Goal: Transaction & Acquisition: Obtain resource

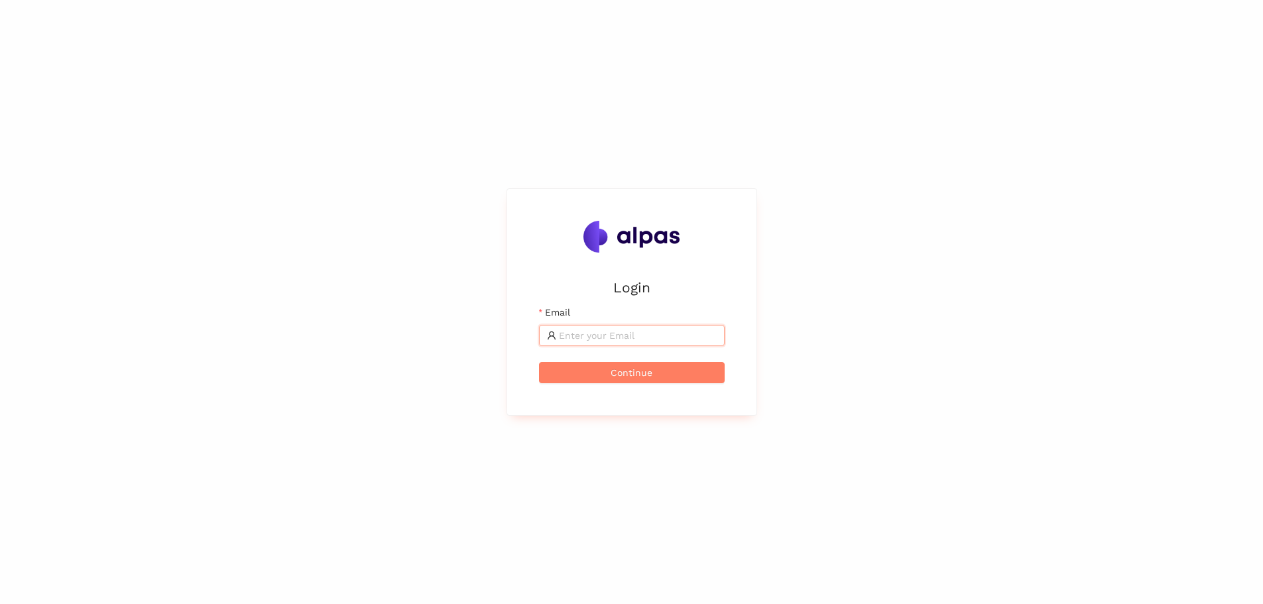
click at [578, 337] on input "Email" at bounding box center [638, 335] width 158 height 15
type input "[EMAIL_ADDRESS][DOMAIN_NAME]"
click at [539, 362] on button "Continue" at bounding box center [632, 372] width 186 height 21
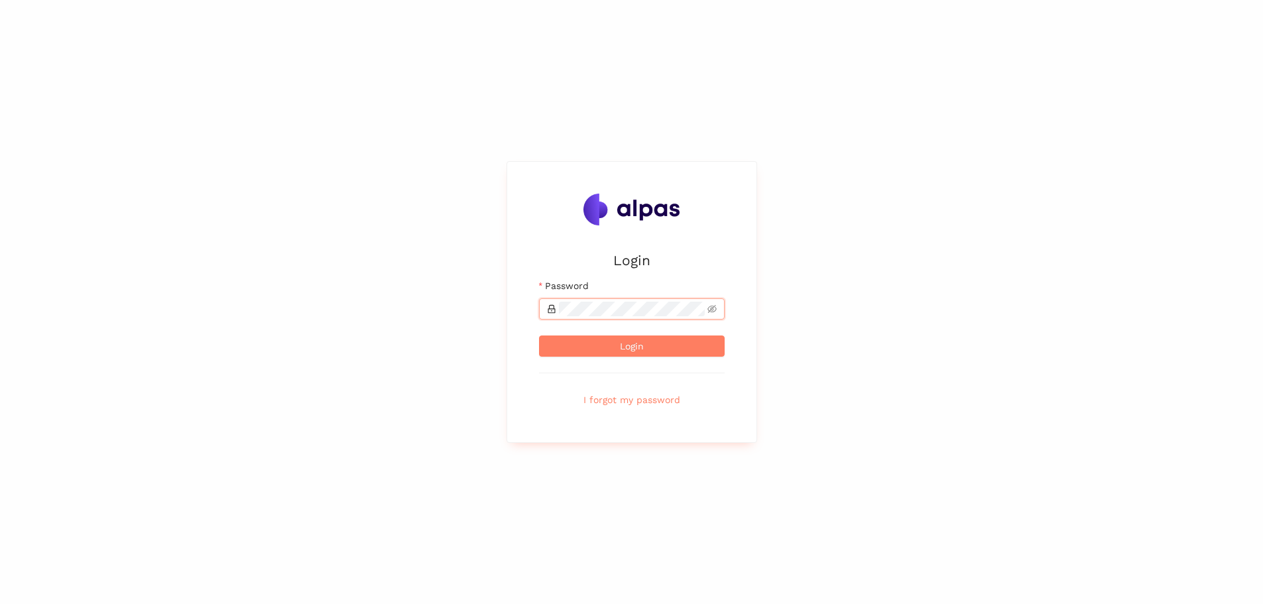
click at [539, 336] on button "Login" at bounding box center [632, 346] width 186 height 21
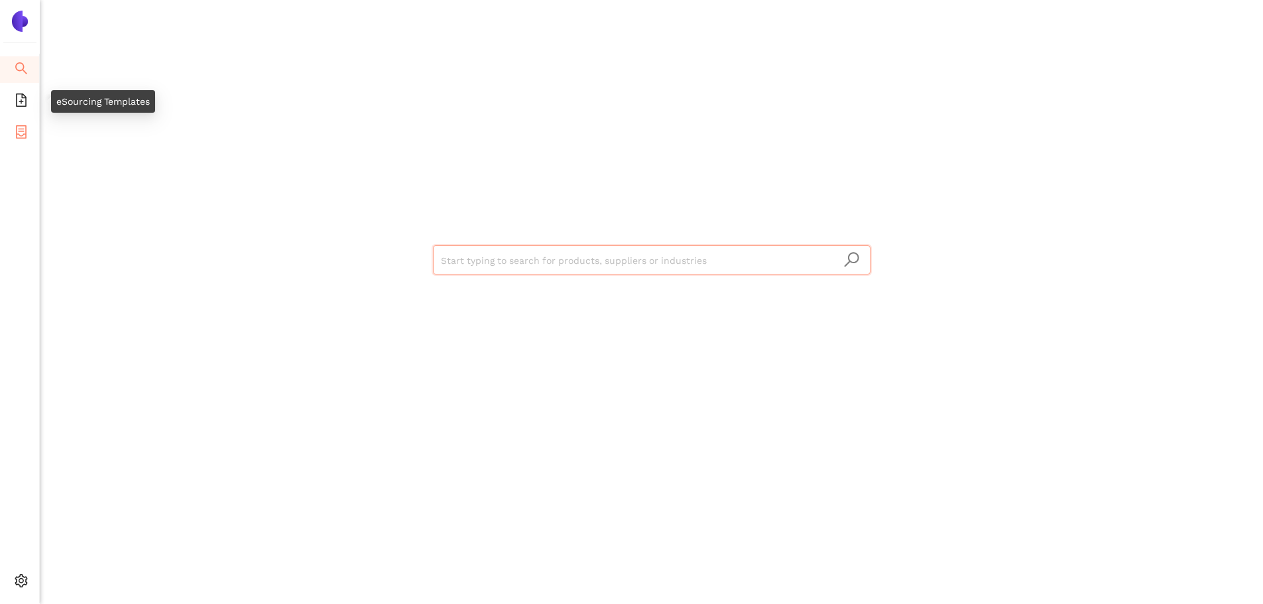
click at [21, 122] on span "container" at bounding box center [21, 134] width 13 height 27
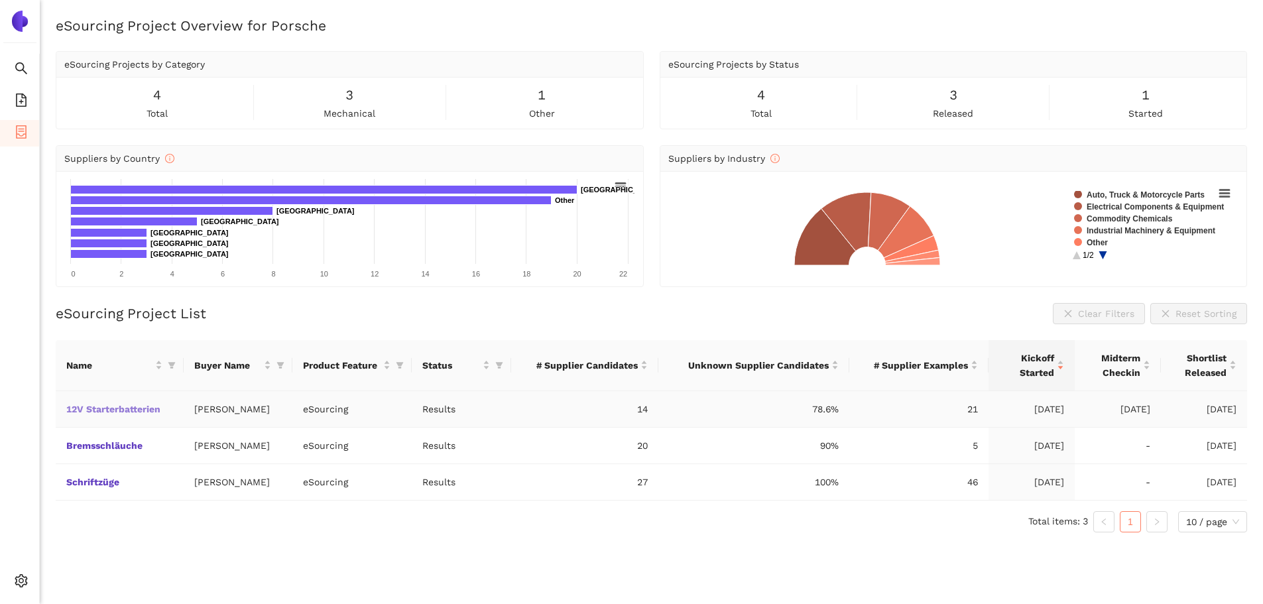
click at [0, 0] on link "12V Starterbatterien" at bounding box center [0, 0] width 0 height 0
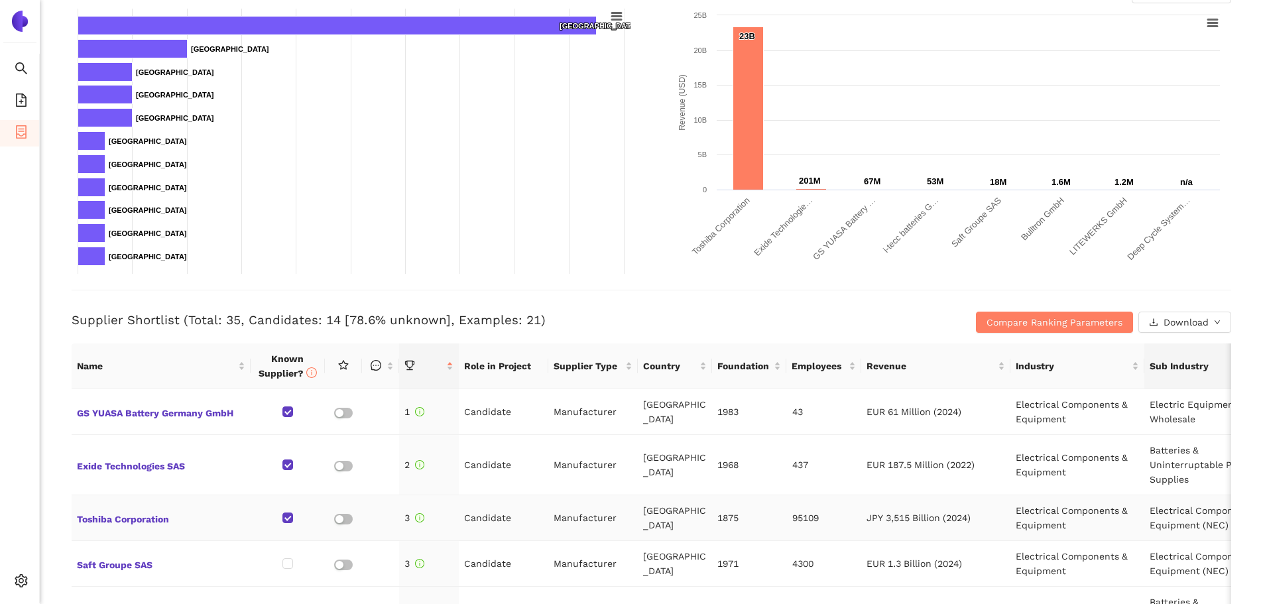
scroll to position [265, 0]
click at [1196, 320] on span "Download" at bounding box center [1186, 321] width 45 height 15
click at [1171, 379] on span "XLSX" at bounding box center [1172, 379] width 22 height 15
click at [19, 129] on icon "container" at bounding box center [21, 131] width 11 height 13
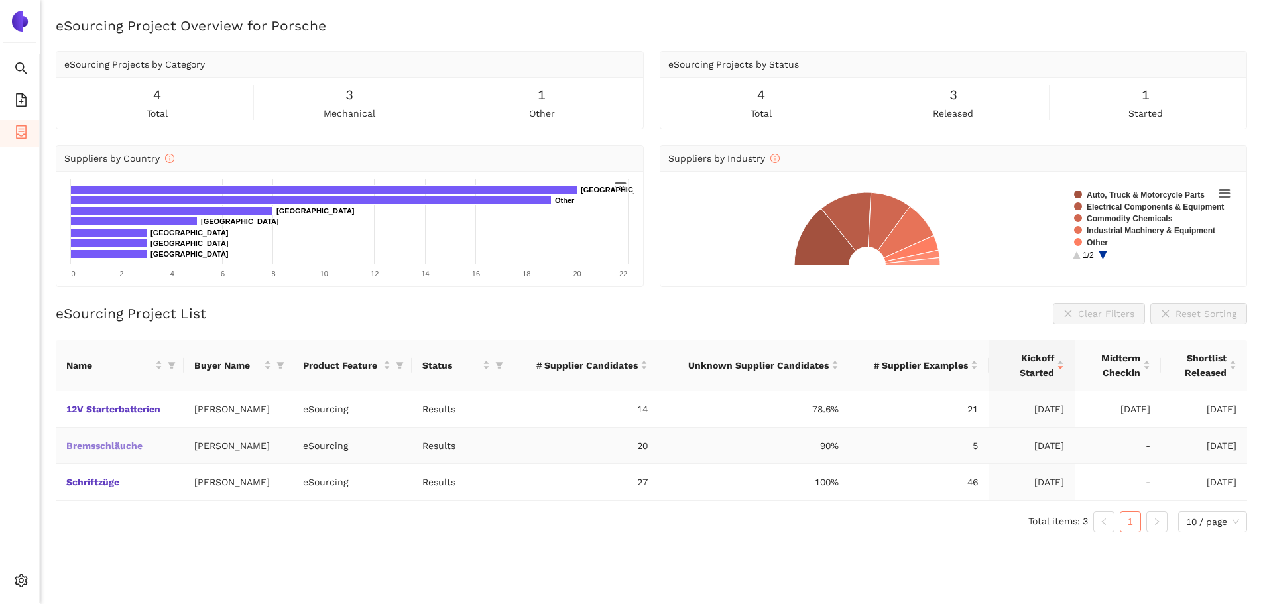
click at [0, 0] on link "Bremsschläuche" at bounding box center [0, 0] width 0 height 0
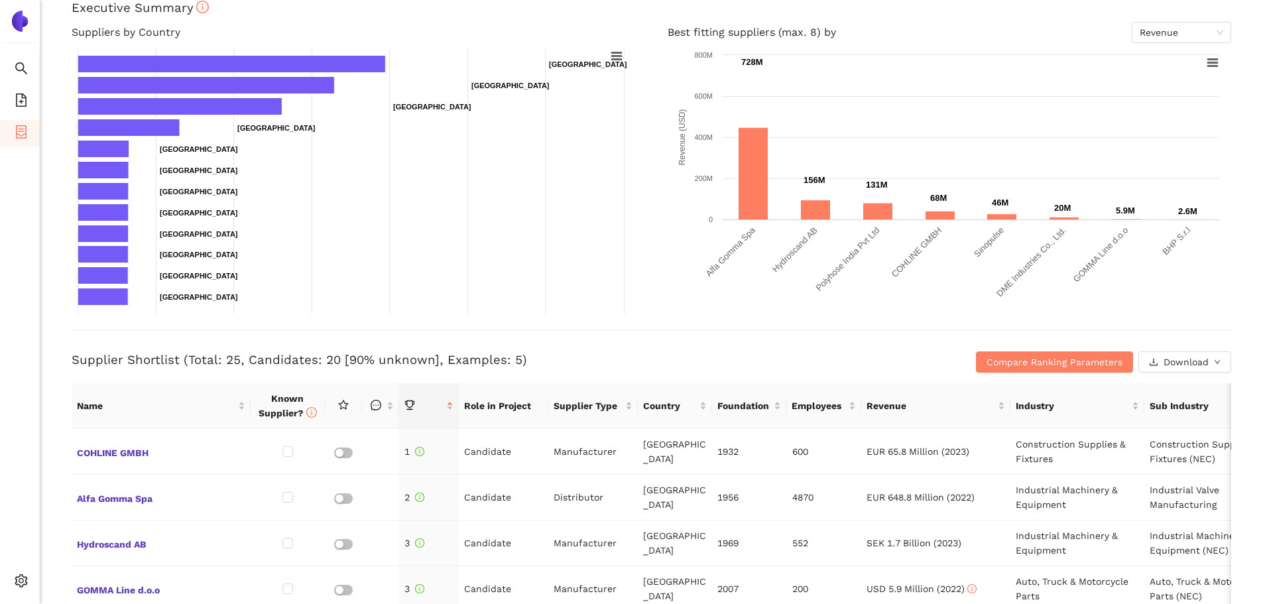
scroll to position [265, 0]
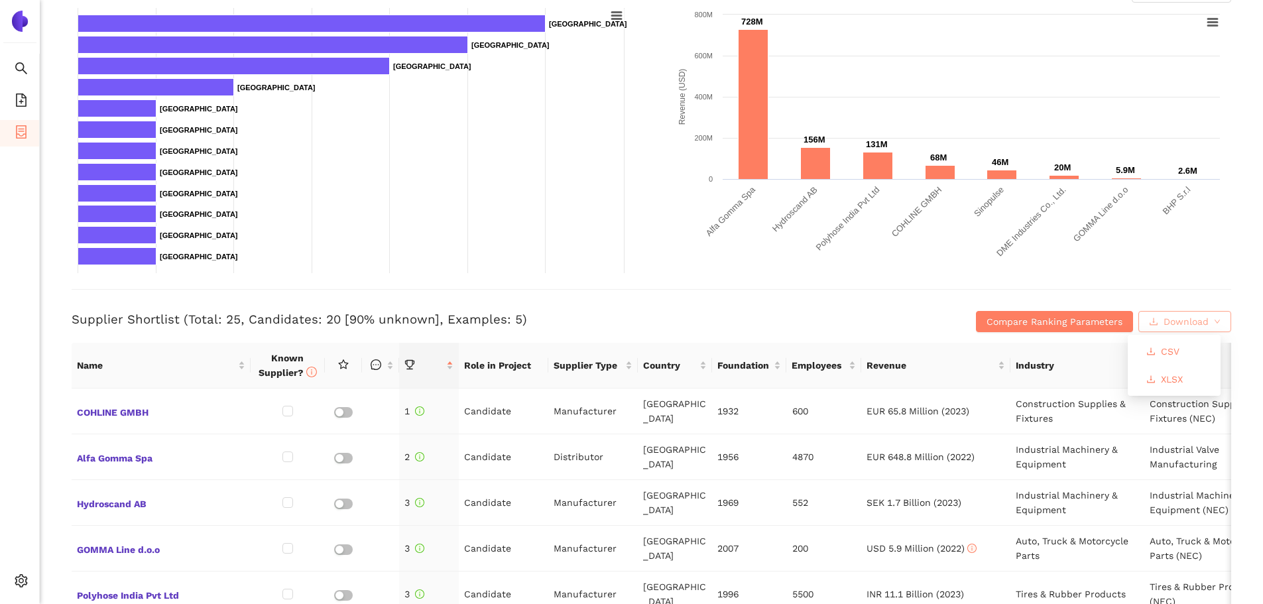
click at [1180, 316] on span "Download" at bounding box center [1186, 321] width 45 height 15
click at [1170, 385] on span "XLSX" at bounding box center [1172, 379] width 22 height 15
click at [19, 127] on icon "container" at bounding box center [21, 131] width 13 height 13
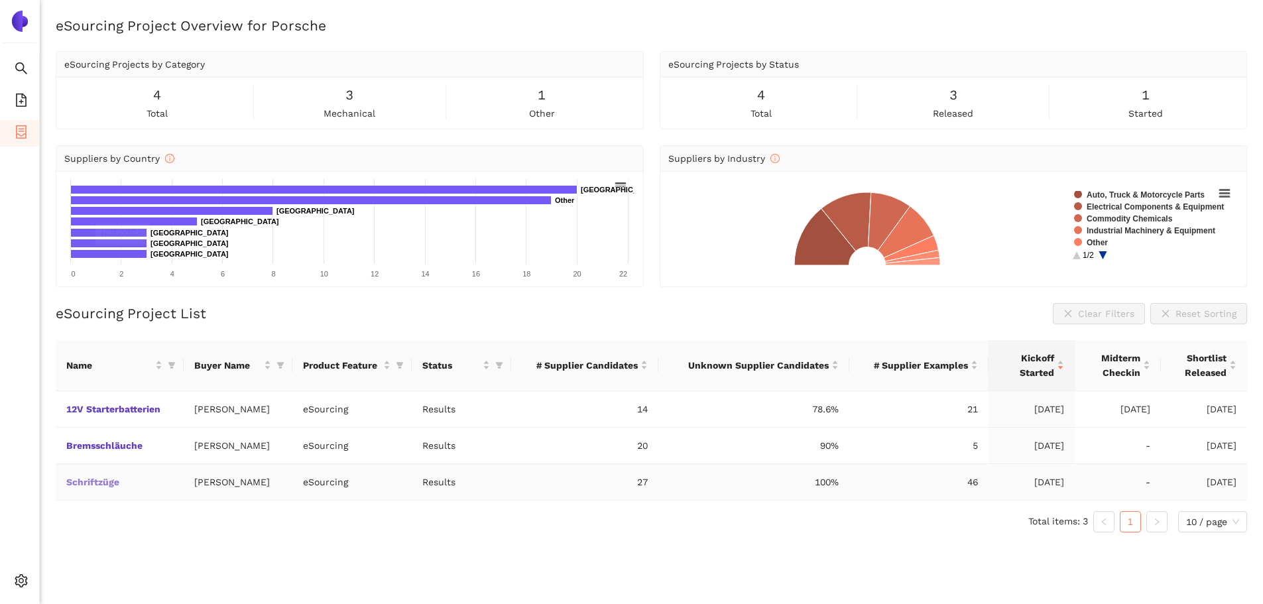
click at [0, 0] on link "Schriftzüge" at bounding box center [0, 0] width 0 height 0
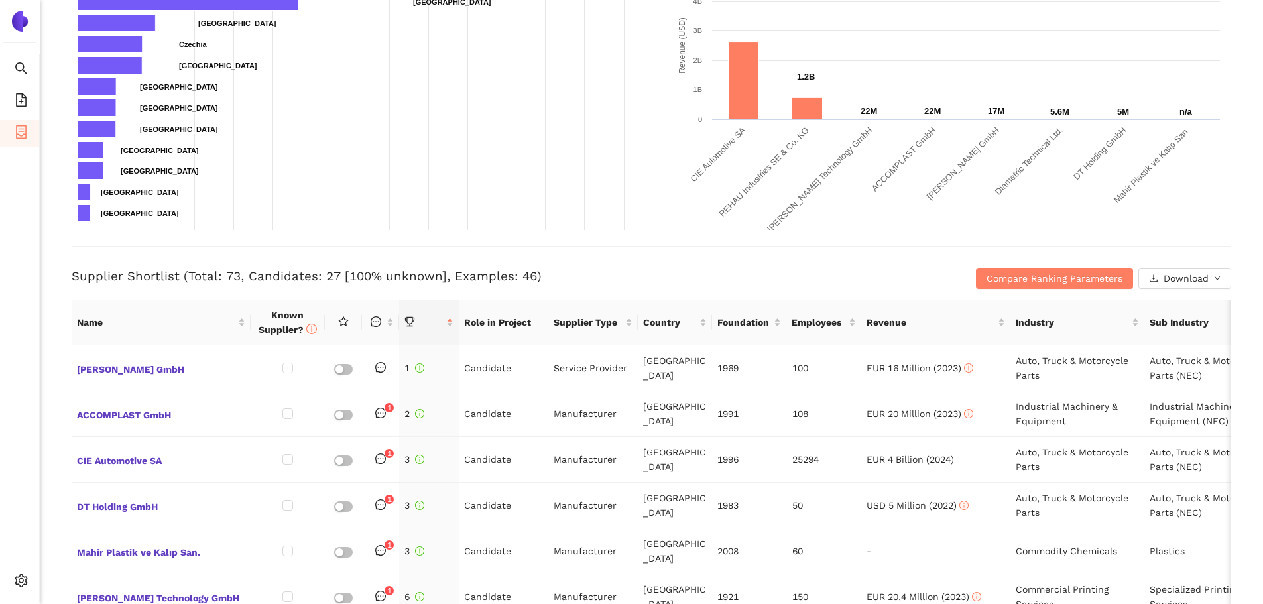
scroll to position [398, 0]
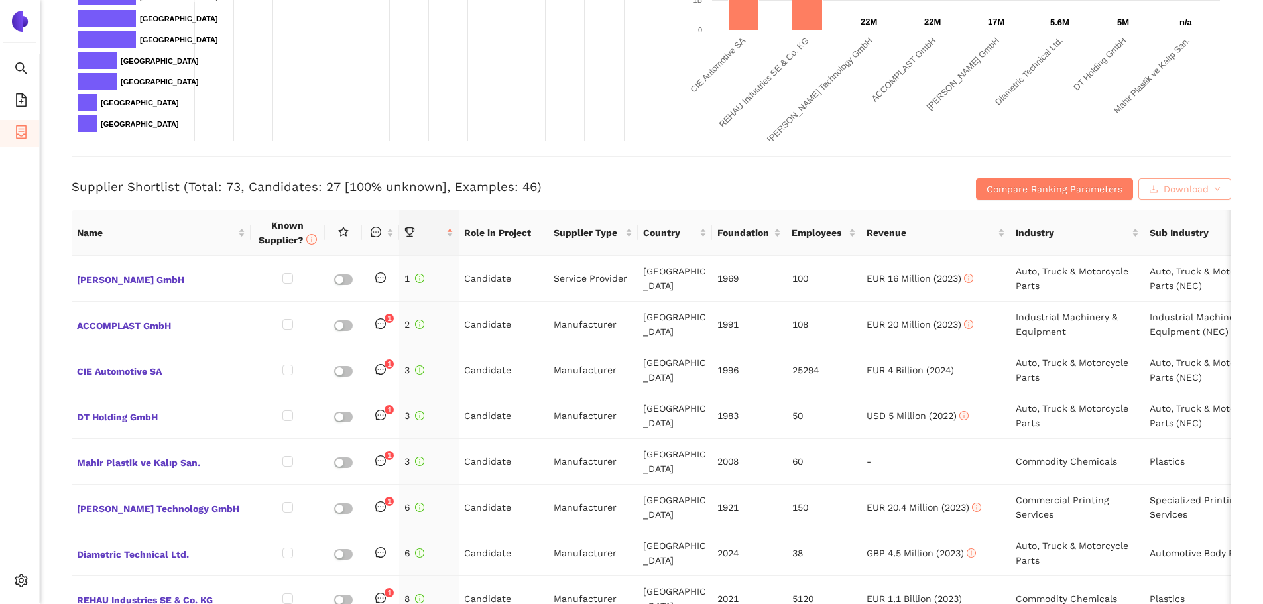
click at [1196, 190] on span "Download" at bounding box center [1186, 189] width 45 height 15
click at [1178, 245] on span "XLSX" at bounding box center [1172, 246] width 22 height 15
